Goal: Find specific page/section: Find specific page/section

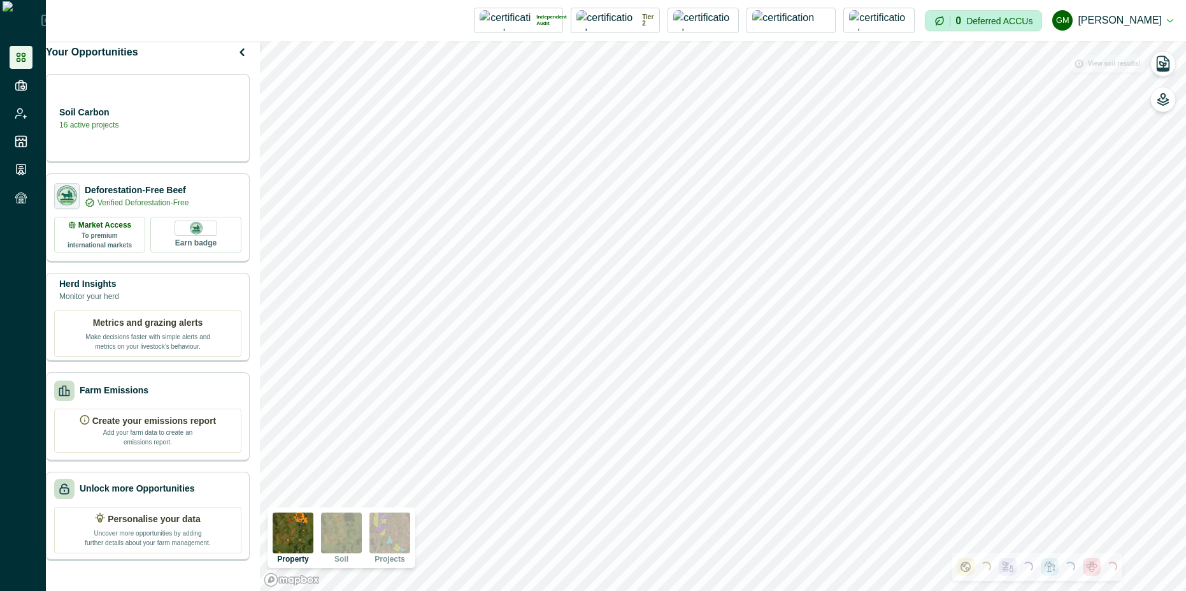
click at [1174, 21] on div "Impersonation Mode Independent Audit Howson - Tarramba MLA 1 Credential Howson …" at bounding box center [616, 20] width 1140 height 41
